Goal: Task Accomplishment & Management: Use online tool/utility

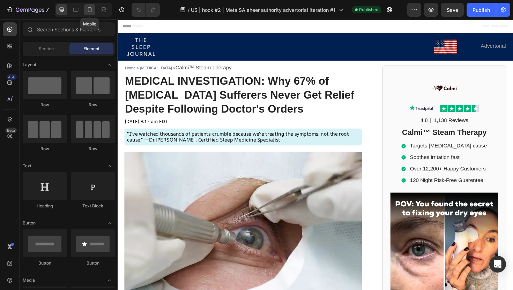
click at [89, 12] on icon at bounding box center [90, 9] width 4 height 5
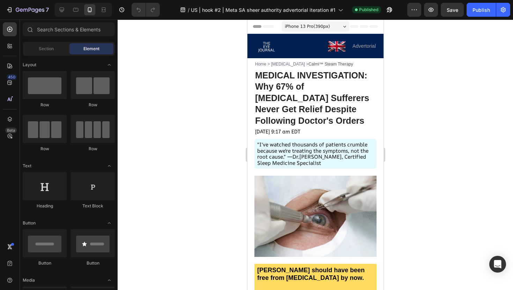
click at [268, 27] on span "Header" at bounding box center [267, 26] width 15 height 7
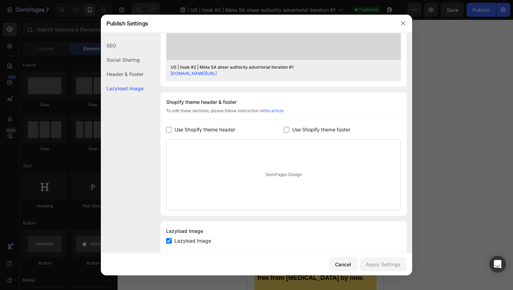
scroll to position [277, 0]
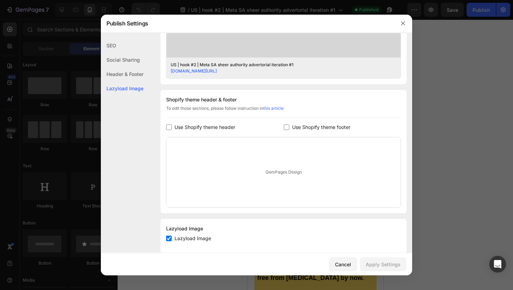
click at [274, 176] on div "GemPages Design" at bounding box center [283, 172] width 234 height 70
click at [273, 175] on div "GemPages Design" at bounding box center [283, 172] width 234 height 70
click at [270, 170] on div "GemPages Design" at bounding box center [283, 172] width 234 height 70
click at [266, 165] on div "GemPages Design" at bounding box center [283, 172] width 234 height 70
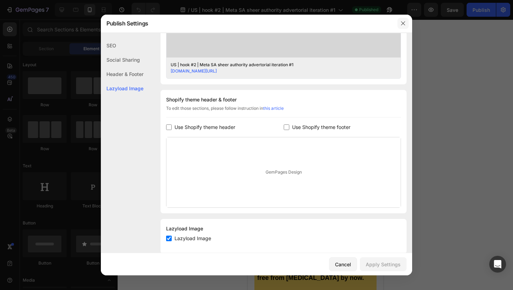
click at [402, 26] on button "button" at bounding box center [402, 23] width 11 height 11
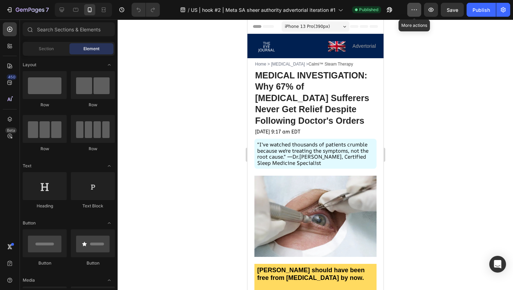
click at [412, 10] on icon "button" at bounding box center [411, 9] width 1 height 1
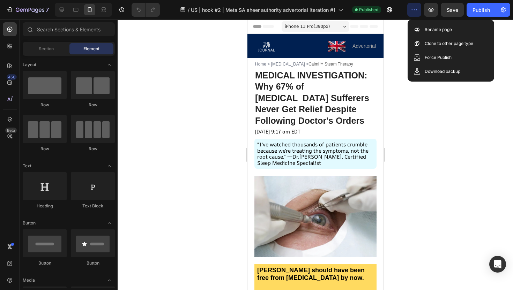
click at [464, 114] on div at bounding box center [315, 155] width 395 height 271
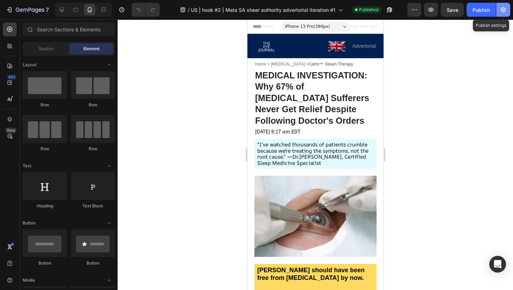
click at [503, 10] on icon "button" at bounding box center [503, 10] width 2 height 2
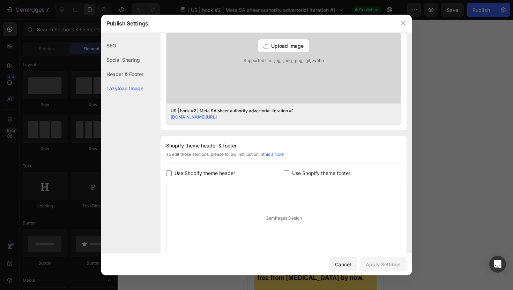
scroll to position [288, 0]
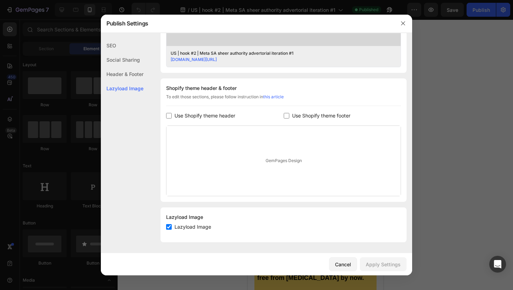
click at [167, 113] on input "checkbox" at bounding box center [169, 116] width 6 height 6
checkbox input "true"
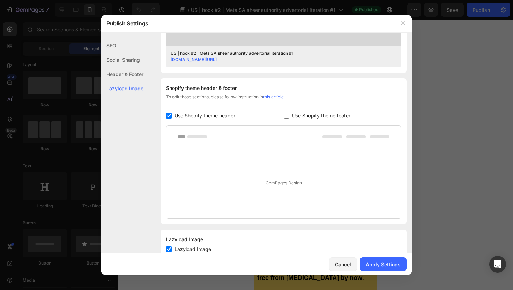
click at [286, 115] on input "checkbox" at bounding box center [287, 116] width 6 height 6
checkbox input "true"
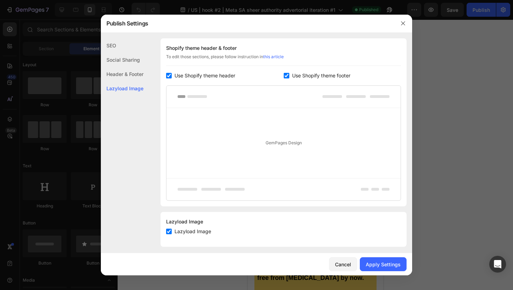
scroll to position [333, 0]
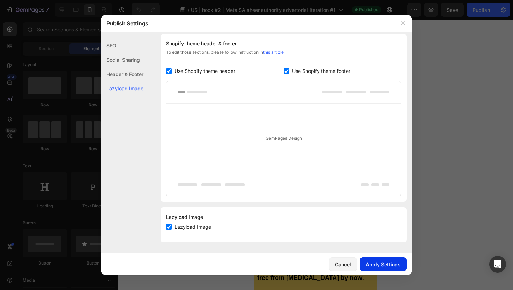
click at [380, 261] on div "Apply Settings" at bounding box center [382, 264] width 35 height 7
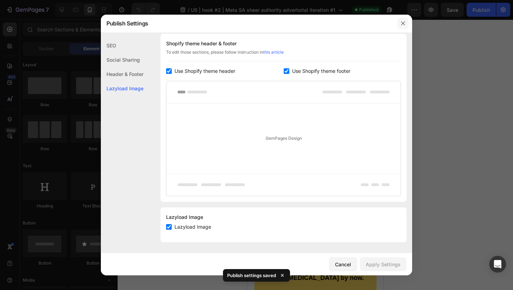
click at [407, 23] on button "button" at bounding box center [402, 23] width 11 height 11
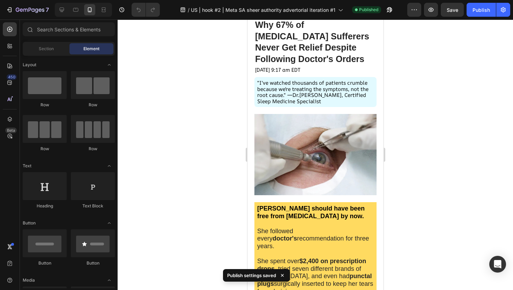
scroll to position [0, 0]
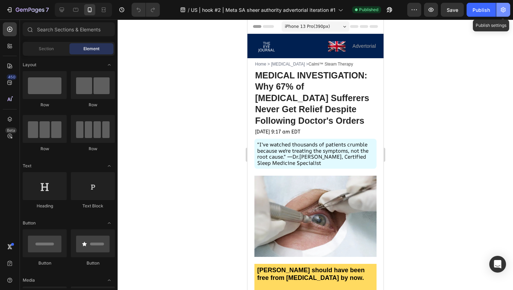
click at [506, 14] on button "button" at bounding box center [503, 10] width 14 height 14
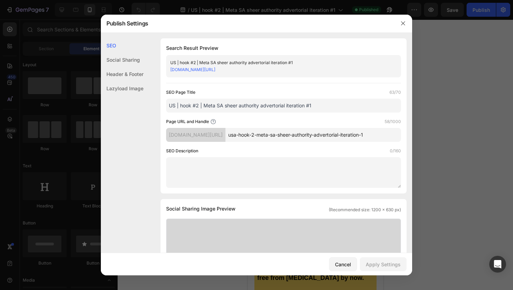
click at [403, 29] on div at bounding box center [403, 23] width 18 height 18
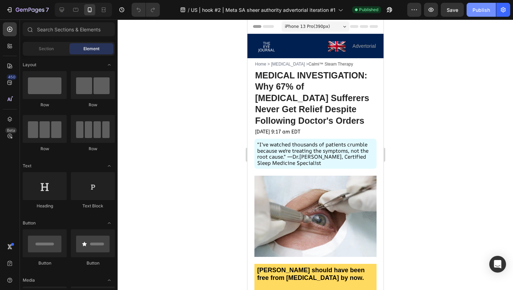
click at [482, 7] on div "Publish" at bounding box center [480, 9] width 17 height 7
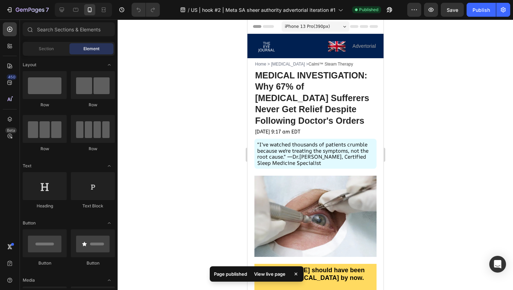
click at [264, 272] on div "View live page" at bounding box center [270, 274] width 40 height 10
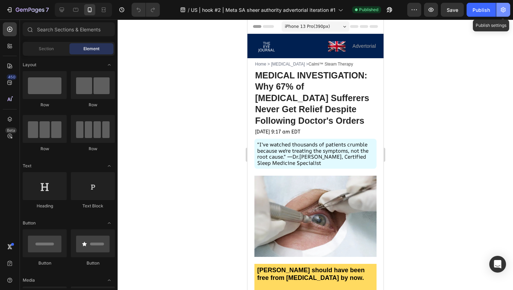
click at [507, 12] on button "button" at bounding box center [503, 10] width 14 height 14
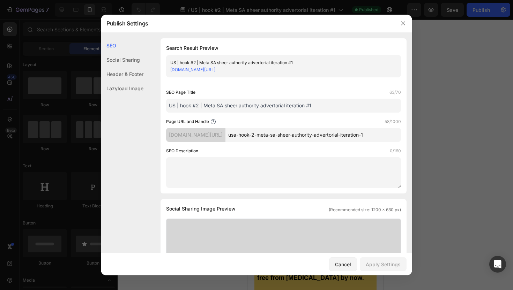
click at [116, 76] on div "Header & Footer" at bounding box center [122, 74] width 43 height 14
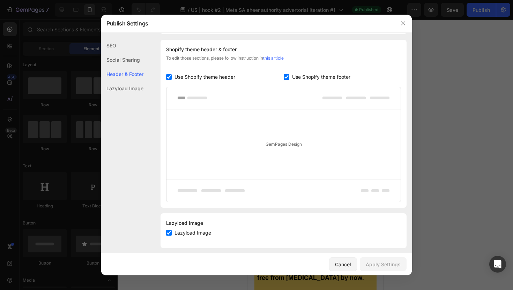
click at [173, 76] on label "Use Shopify theme header" at bounding box center [203, 77] width 63 height 8
checkbox input "false"
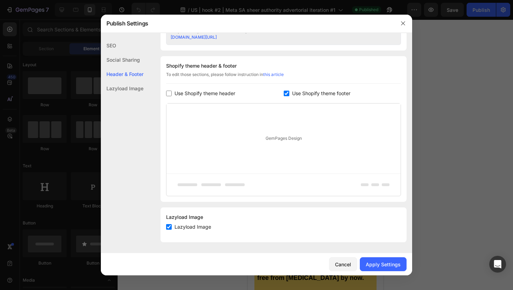
click at [285, 94] on input "checkbox" at bounding box center [287, 94] width 6 height 6
checkbox input "false"
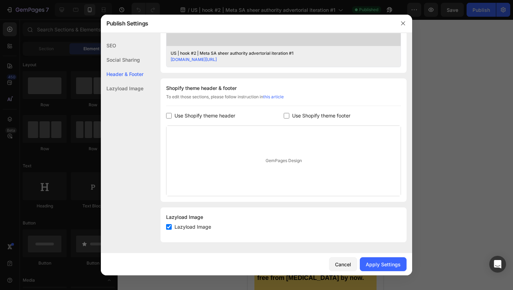
scroll to position [288, 0]
click at [385, 257] on div "Cancel Apply Settings" at bounding box center [256, 264] width 311 height 22
click at [380, 265] on div "Apply Settings" at bounding box center [382, 264] width 35 height 7
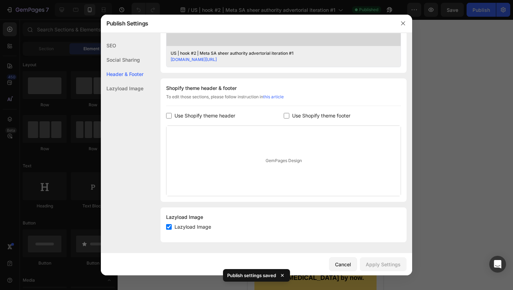
scroll to position [0, 0]
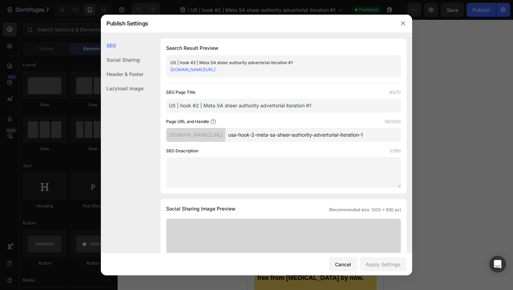
click at [258, 136] on input "usa-hook-2-meta-sa-sheer-authority-advertorial-iteration-1" at bounding box center [312, 135] width 175 height 14
type input "UK-hook-2-meta-sa-sheer-authority-advertorial-iteration-1"
click at [384, 265] on div "Apply Settings" at bounding box center [382, 264] width 35 height 7
click at [403, 23] on icon "button" at bounding box center [403, 24] width 6 height 6
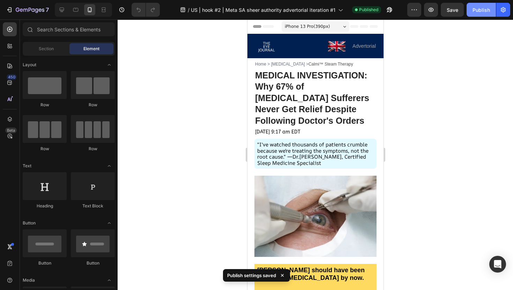
click at [481, 10] on div "Publish" at bounding box center [480, 9] width 17 height 7
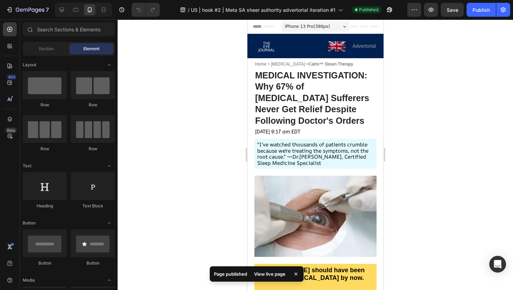
click at [268, 274] on div "View live page" at bounding box center [270, 274] width 40 height 10
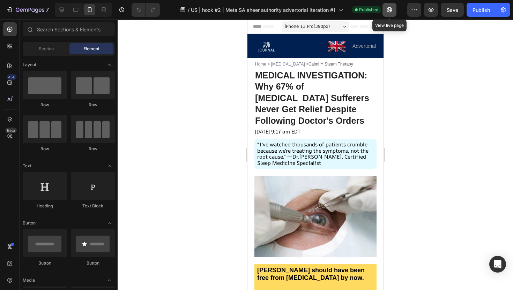
click at [390, 10] on icon "button" at bounding box center [389, 9] width 7 height 7
click at [392, 9] on icon "button" at bounding box center [388, 9] width 5 height 5
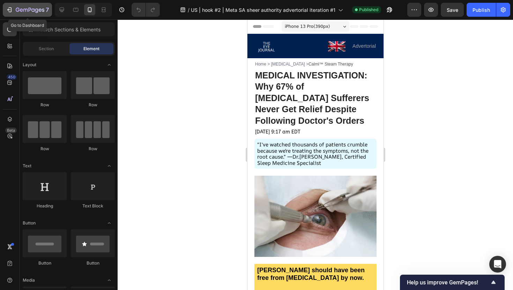
click at [10, 8] on icon "button" at bounding box center [9, 9] width 7 height 7
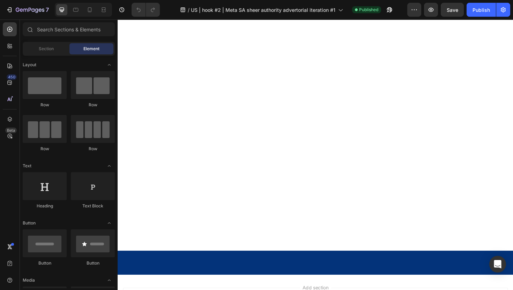
scroll to position [4929, 0]
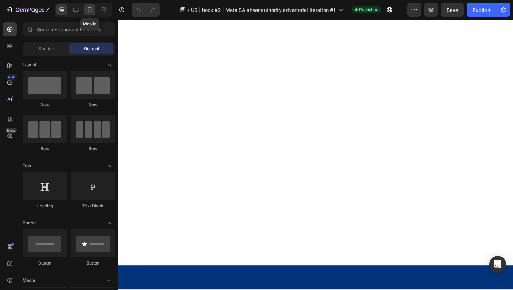
click at [92, 12] on icon at bounding box center [89, 9] width 7 height 7
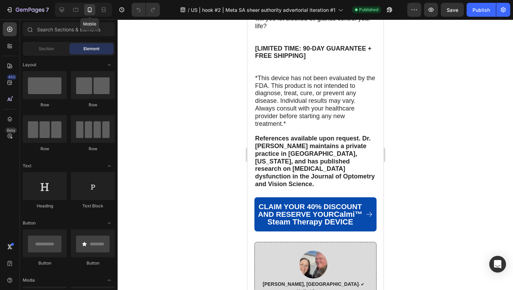
scroll to position [5402, 0]
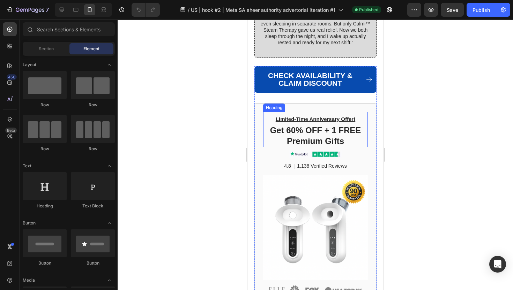
click at [295, 147] on h2 "Limited-Time Anniversary Offer! Get 60% OFF + 1 FREE Premium Gifts" at bounding box center [315, 129] width 105 height 35
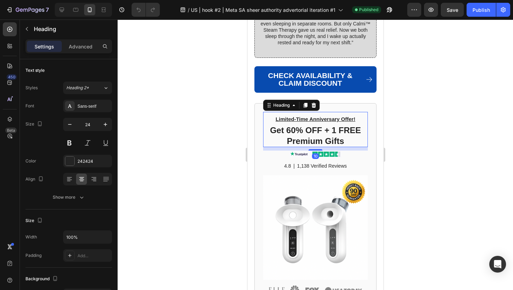
click at [288, 147] on h2 "Limited-Time Anniversary Offer! Get 60% OFF + 1 FREE Premium Gifts" at bounding box center [315, 129] width 105 height 35
click at [290, 146] on p "Limited-Time Anniversary Offer! Get 60% OFF + 1 FREE Premium Gifts" at bounding box center [314, 130] width 103 height 34
click at [400, 142] on div at bounding box center [315, 155] width 395 height 271
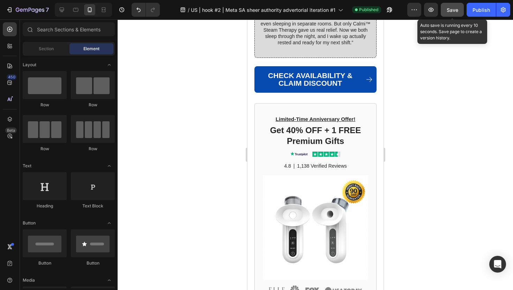
click at [458, 13] on div "Save" at bounding box center [452, 9] width 12 height 7
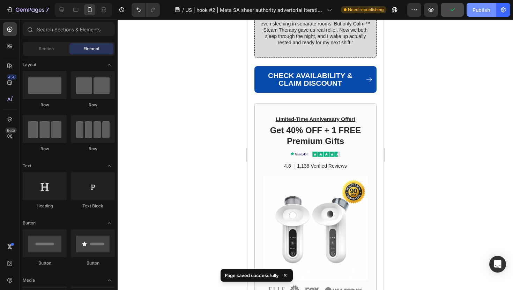
click at [484, 10] on div "Publish" at bounding box center [480, 9] width 17 height 7
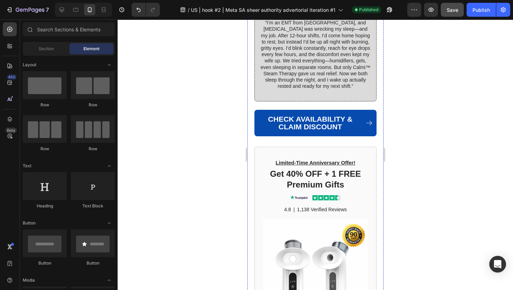
scroll to position [5358, 0]
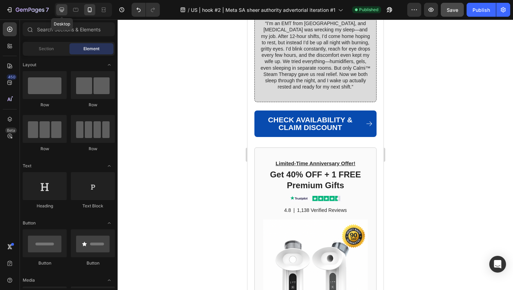
click at [63, 10] on icon at bounding box center [62, 10] width 5 height 5
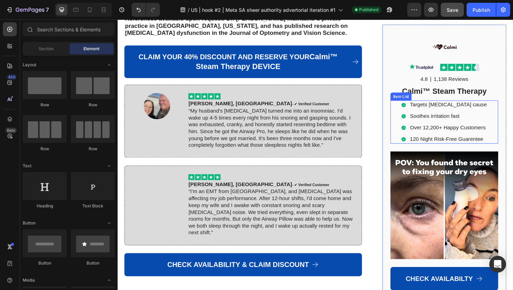
scroll to position [4562, 0]
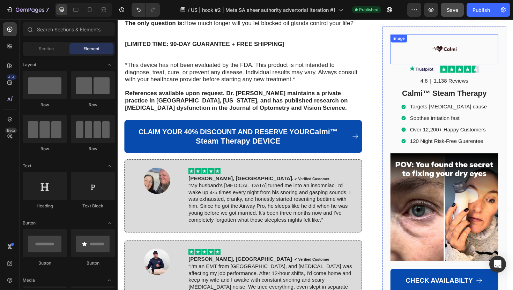
click at [471, 55] on img at bounding box center [463, 50] width 31 height 31
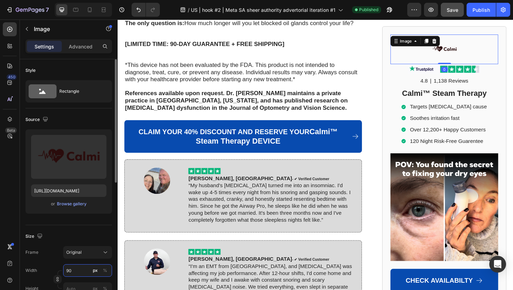
click at [85, 271] on input "90" at bounding box center [87, 270] width 49 height 13
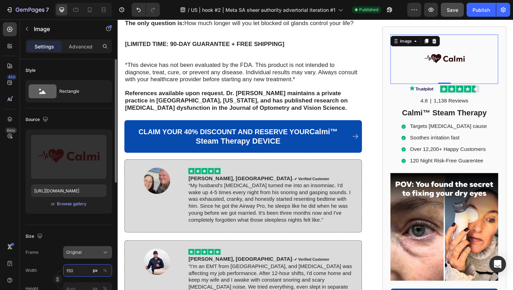
type input "150"
click at [99, 252] on div "Original" at bounding box center [83, 252] width 34 height 6
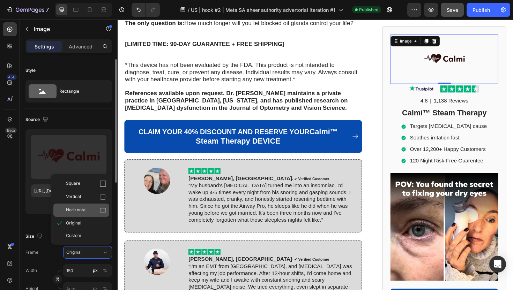
click at [98, 213] on div "Horizontal" at bounding box center [86, 210] width 40 height 7
type input "113"
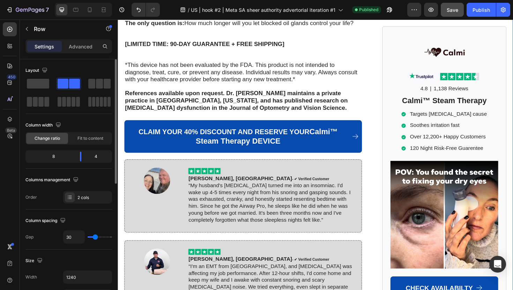
click at [471, 10] on button "Publish" at bounding box center [480, 10] width 29 height 14
click at [16, 14] on button "7" at bounding box center [27, 10] width 49 height 14
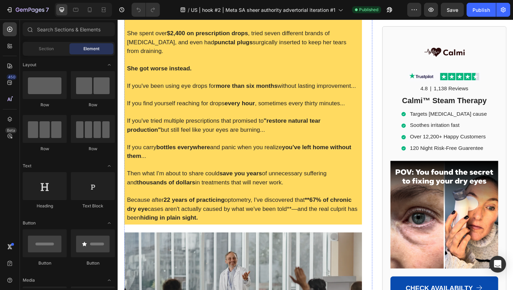
scroll to position [353, 0]
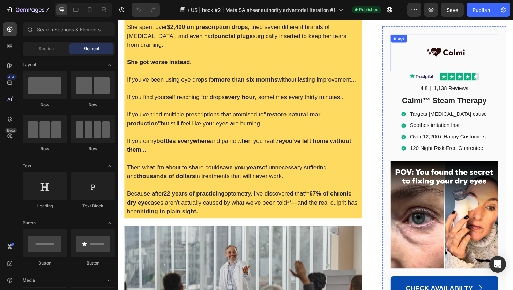
click at [479, 55] on img at bounding box center [463, 54] width 52 height 39
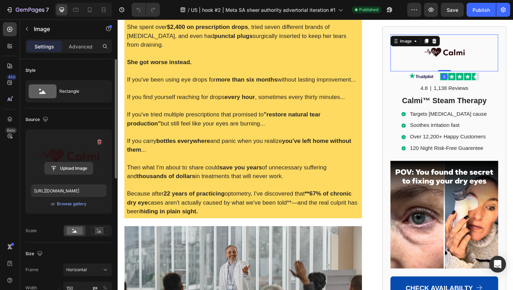
click at [76, 167] on input "file" at bounding box center [69, 169] width 48 height 12
click at [70, 167] on input "file" at bounding box center [69, 169] width 48 height 12
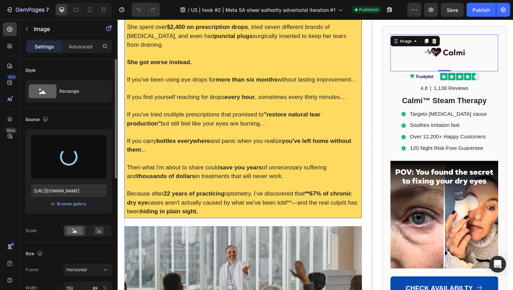
type input "[URL][DOMAIN_NAME]"
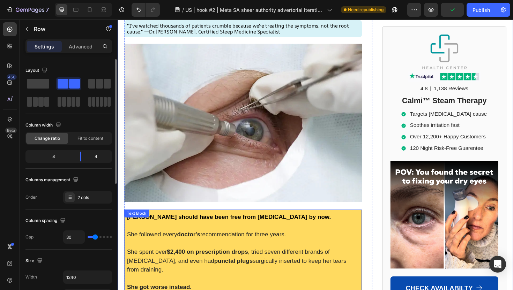
scroll to position [0, 0]
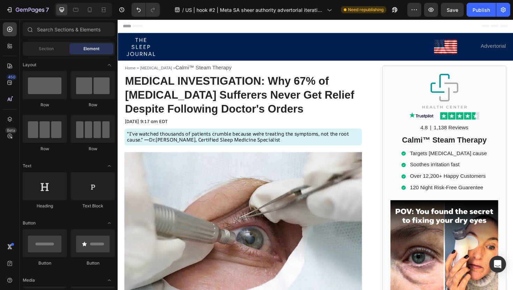
click at [268, 25] on div "Header" at bounding box center [326, 27] width 407 height 14
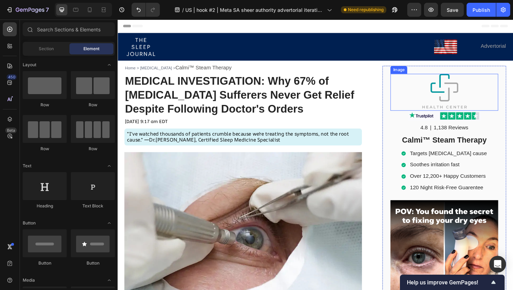
click at [462, 98] on img at bounding box center [463, 96] width 52 height 39
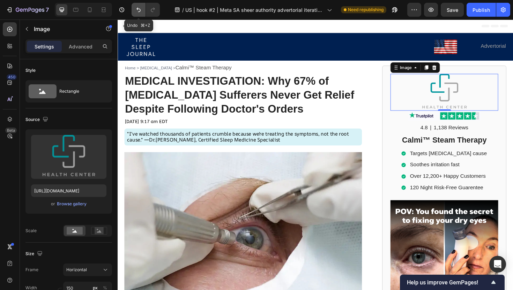
click at [134, 10] on button "Undo/Redo" at bounding box center [138, 10] width 14 height 14
click at [136, 10] on icon "Undo/Redo" at bounding box center [138, 9] width 7 height 7
type input "[URL][DOMAIN_NAME]"
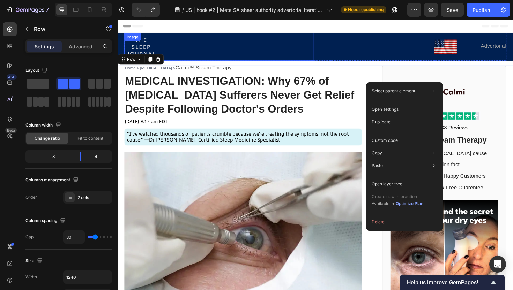
click at [148, 47] on img at bounding box center [141, 48] width 35 height 29
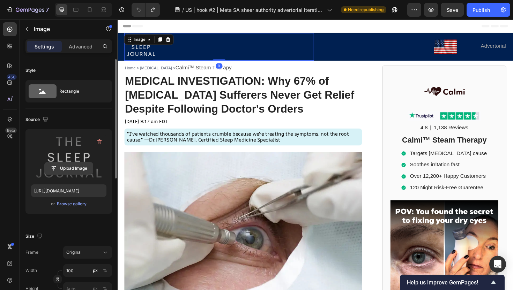
click at [78, 169] on input "file" at bounding box center [69, 169] width 48 height 12
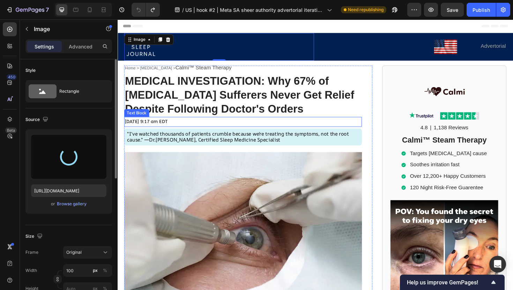
type input "[URL][DOMAIN_NAME]"
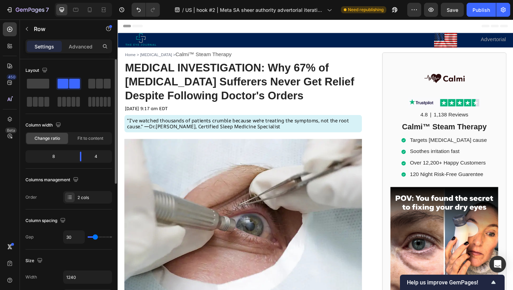
click at [255, 26] on div "Header" at bounding box center [326, 27] width 407 height 14
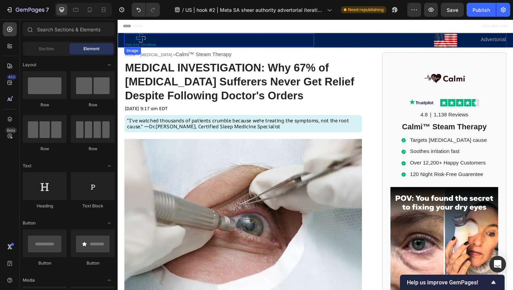
click at [148, 43] on img at bounding box center [141, 41] width 35 height 15
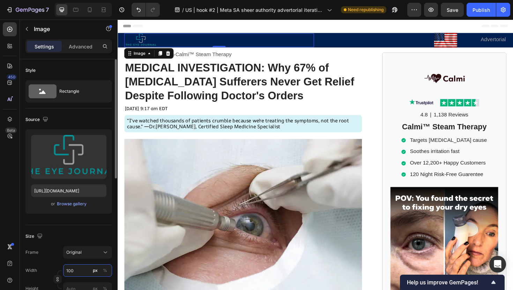
click at [76, 276] on input "100" at bounding box center [87, 270] width 49 height 13
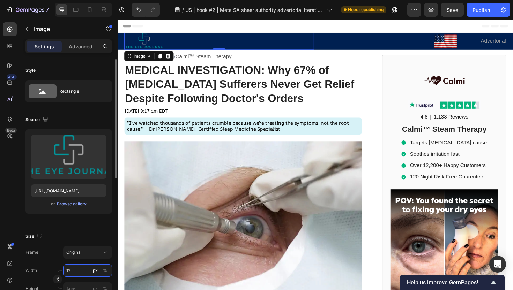
type input "1"
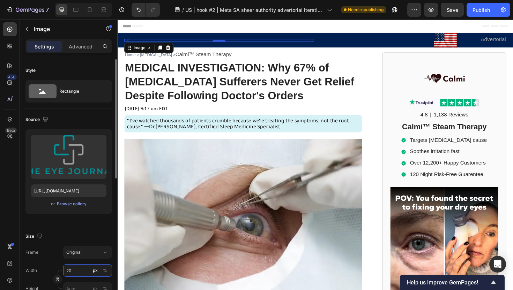
type input "200"
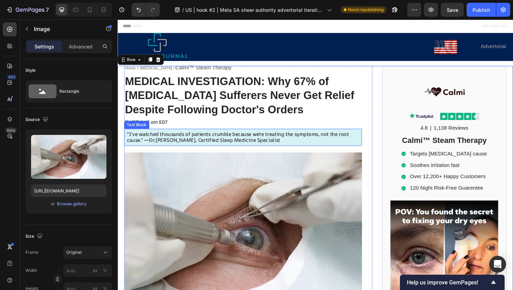
click at [286, 212] on img at bounding box center [249, 243] width 251 height 167
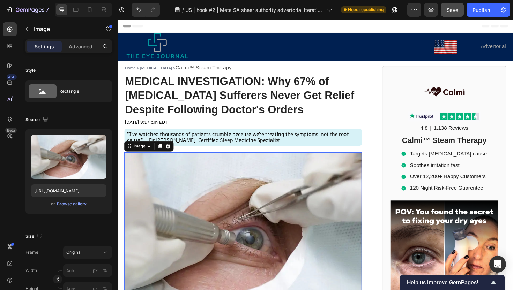
click at [449, 11] on span "Save" at bounding box center [452, 10] width 12 height 6
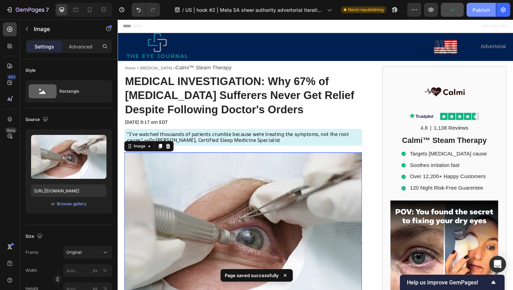
click at [482, 10] on div "Publish" at bounding box center [480, 9] width 17 height 7
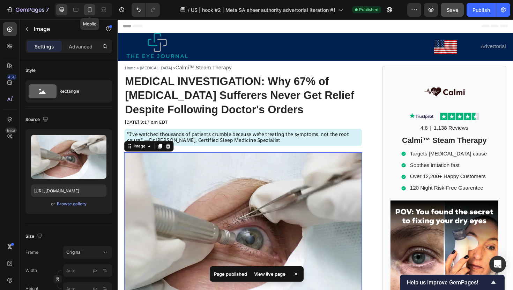
click at [90, 12] on icon at bounding box center [89, 9] width 7 height 7
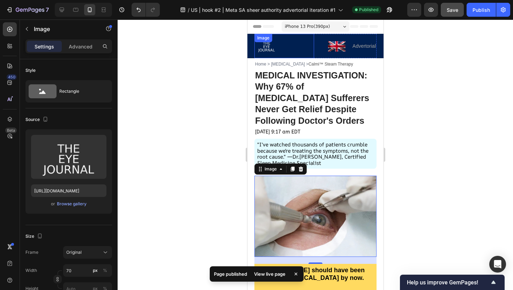
click at [271, 50] on img at bounding box center [266, 46] width 24 height 24
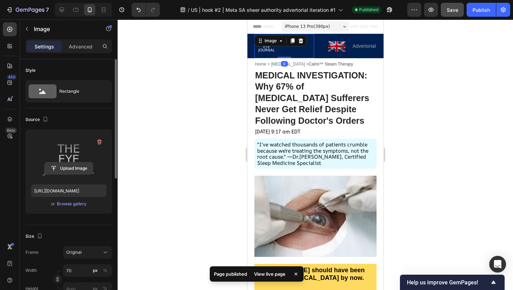
click at [81, 172] on input "file" at bounding box center [69, 169] width 48 height 12
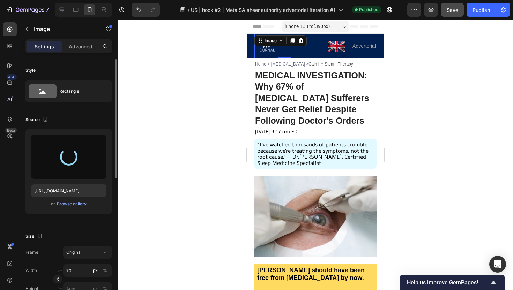
type input "[URL][DOMAIN_NAME]"
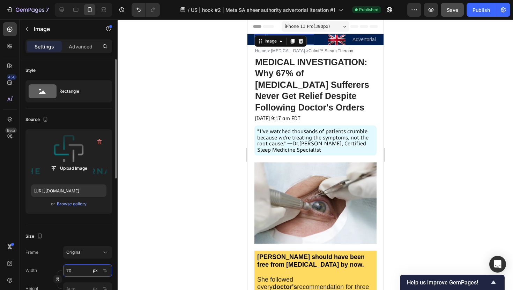
click at [85, 269] on input "70" at bounding box center [87, 270] width 49 height 13
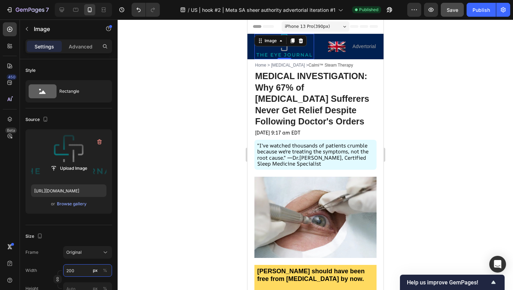
type input "200"
click at [180, 167] on div at bounding box center [315, 155] width 395 height 271
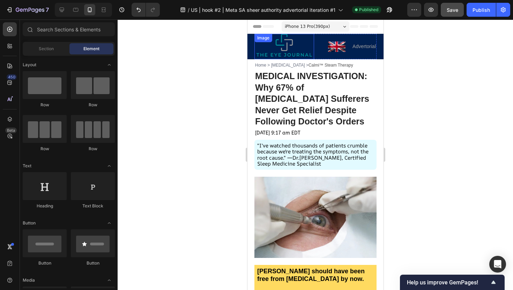
click at [290, 45] on div "Image" at bounding box center [284, 46] width 60 height 25
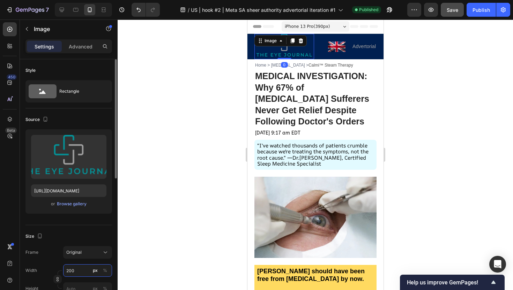
click at [83, 272] on input "200" at bounding box center [87, 270] width 49 height 13
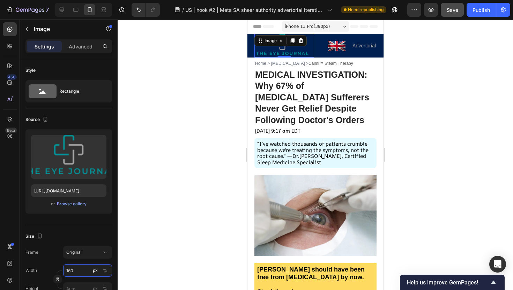
type input "160"
click at [170, 200] on div at bounding box center [315, 155] width 395 height 271
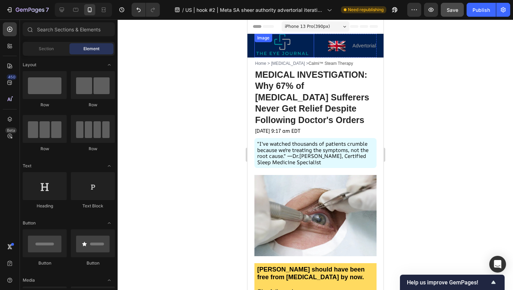
click at [296, 44] on img at bounding box center [282, 46] width 56 height 24
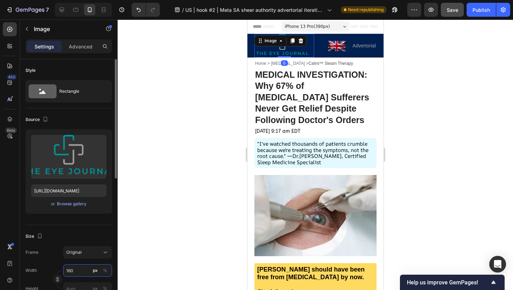
click at [81, 271] on input "160" at bounding box center [87, 270] width 49 height 13
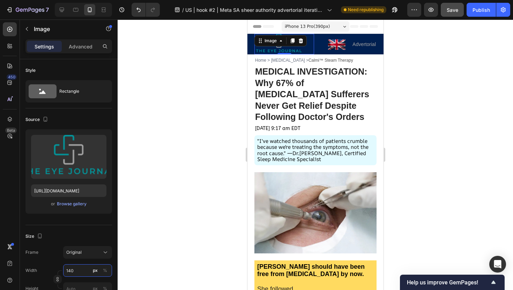
type input "140"
click at [180, 173] on div at bounding box center [315, 155] width 395 height 271
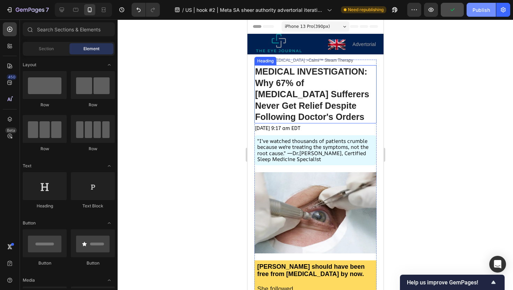
click at [480, 14] on button "Publish" at bounding box center [480, 10] width 29 height 14
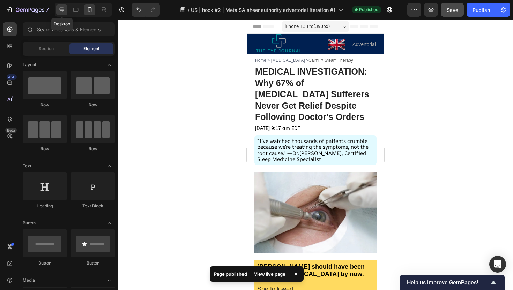
click at [61, 12] on icon at bounding box center [61, 9] width 7 height 7
